Goal: Task Accomplishment & Management: Manage account settings

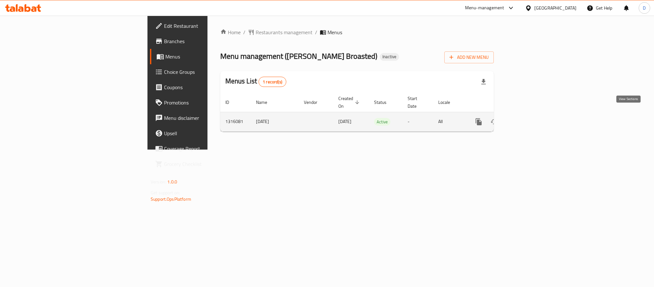
click at [529, 118] on icon "enhanced table" at bounding box center [525, 122] width 8 height 8
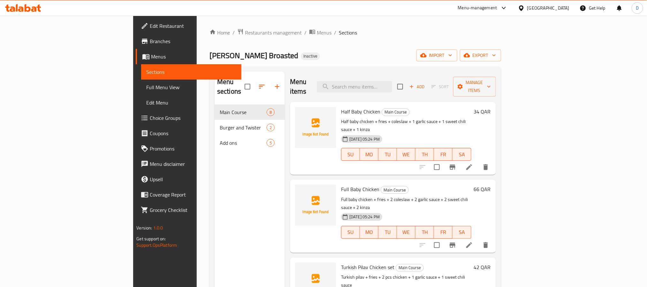
drag, startPoint x: 65, startPoint y: 20, endPoint x: 65, endPoint y: 17, distance: 3.6
click at [136, 20] on link "Edit Restaurant" at bounding box center [188, 25] width 105 height 15
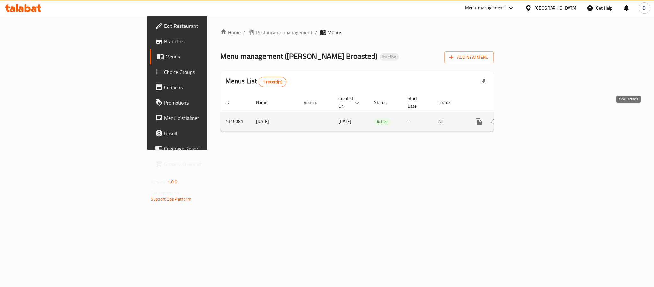
click at [529, 118] on icon "enhanced table" at bounding box center [525, 122] width 8 height 8
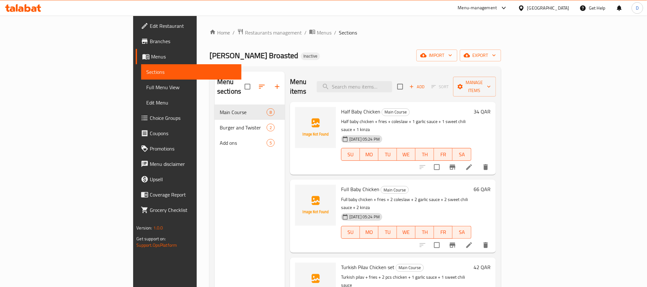
click at [146, 85] on span "Full Menu View" at bounding box center [191, 87] width 90 height 8
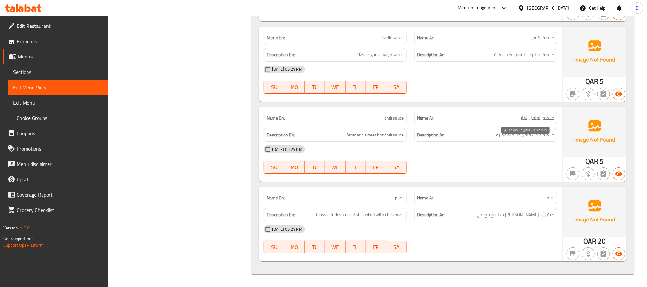
scroll to position [1181, 0]
click at [400, 195] on span "pilav" at bounding box center [399, 198] width 9 height 7
click at [45, 70] on span "Sections" at bounding box center [58, 72] width 90 height 8
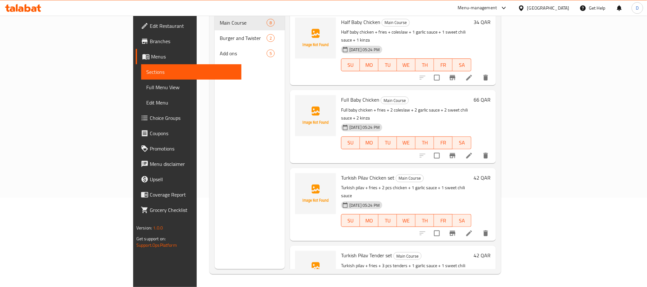
scroll to position [89, 0]
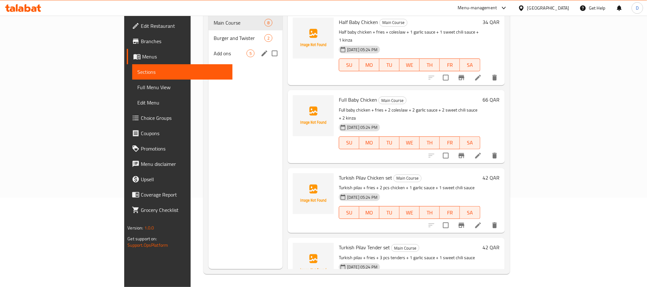
click at [214, 50] on span "Add ons" at bounding box center [230, 54] width 33 height 8
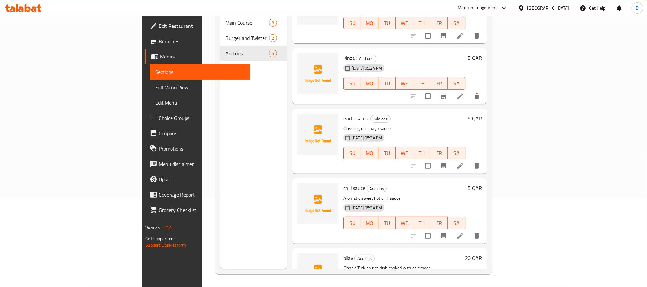
scroll to position [68, 0]
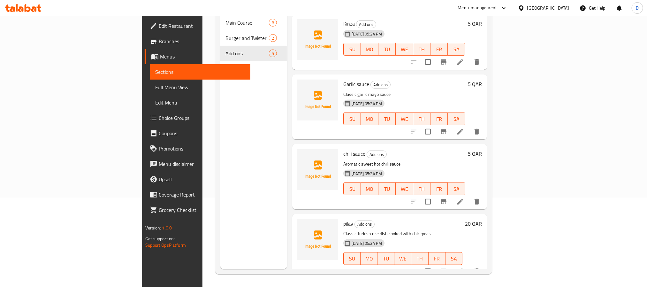
click at [469, 265] on li at bounding box center [460, 270] width 18 height 11
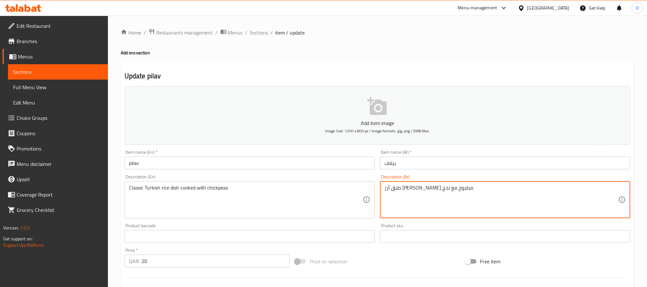
click at [386, 189] on textarea "طبق أرز [PERSON_NAME] مطبوخ مع نخج" at bounding box center [502, 200] width 234 height 30
click at [494, 190] on textarea "طبق أرز [PERSON_NAME] مطبوخ مع نخج" at bounding box center [502, 200] width 234 height 30
type textarea "طبق أرز [PERSON_NAME] مطبوخ مع حمص"
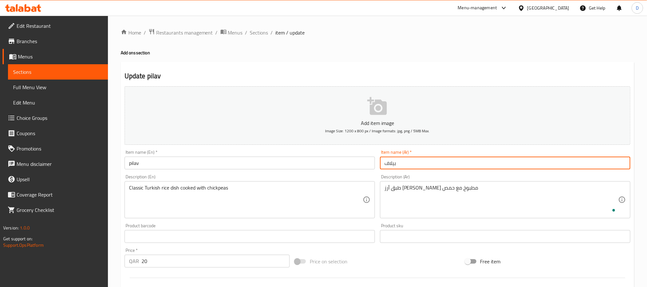
click at [488, 159] on input "بيلاف" at bounding box center [505, 163] width 250 height 13
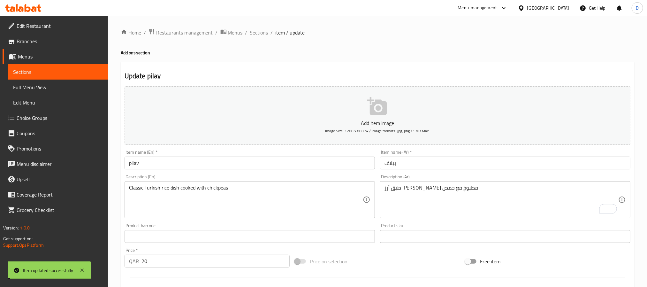
click at [256, 33] on span "Sections" at bounding box center [259, 33] width 18 height 8
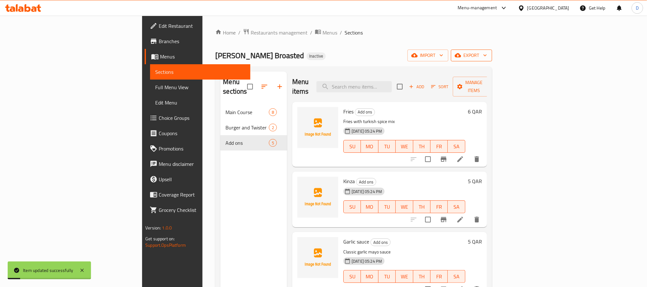
click at [488, 57] on icon "button" at bounding box center [485, 55] width 6 height 6
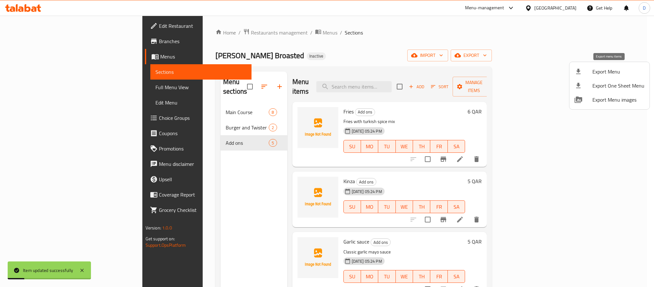
click at [613, 65] on li "Export Menu" at bounding box center [610, 72] width 80 height 14
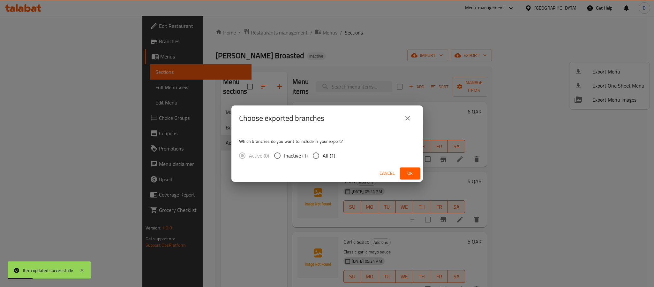
click at [419, 167] on div "Cancel Ok" at bounding box center [328, 173] width 192 height 17
click at [411, 171] on span "Ok" at bounding box center [410, 173] width 10 height 8
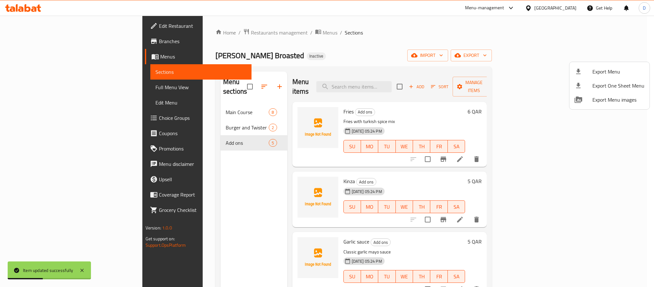
click at [83, 84] on div at bounding box center [327, 143] width 654 height 287
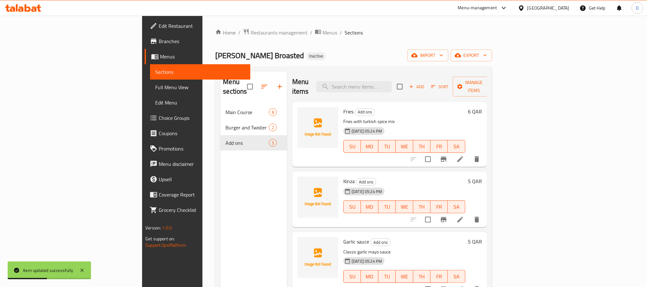
click at [150, 91] on link "Full Menu View" at bounding box center [200, 87] width 100 height 15
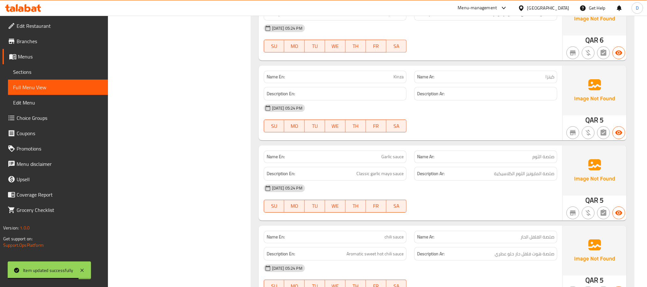
scroll to position [1181, 0]
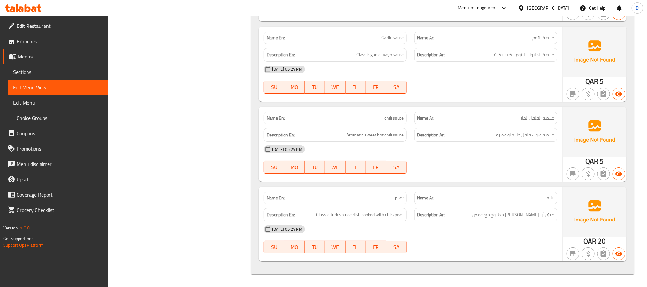
click at [62, 71] on span "Sections" at bounding box center [58, 72] width 90 height 8
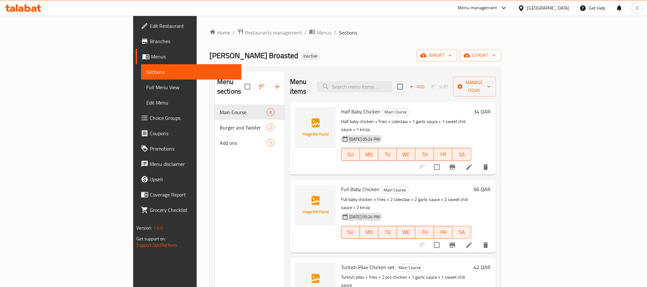
click at [296, 56] on div "Al Fareej Broasted Inactive import export" at bounding box center [356, 56] width 292 height 12
